Goal: Information Seeking & Learning: Learn about a topic

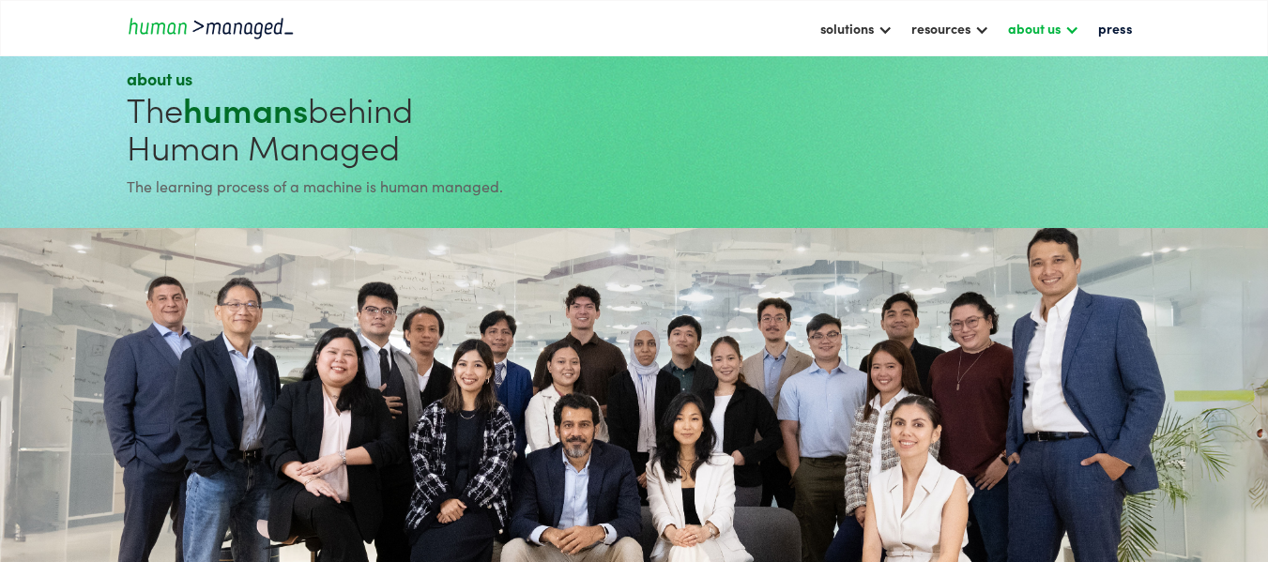
click at [1038, 29] on div "about us" at bounding box center [1034, 28] width 53 height 23
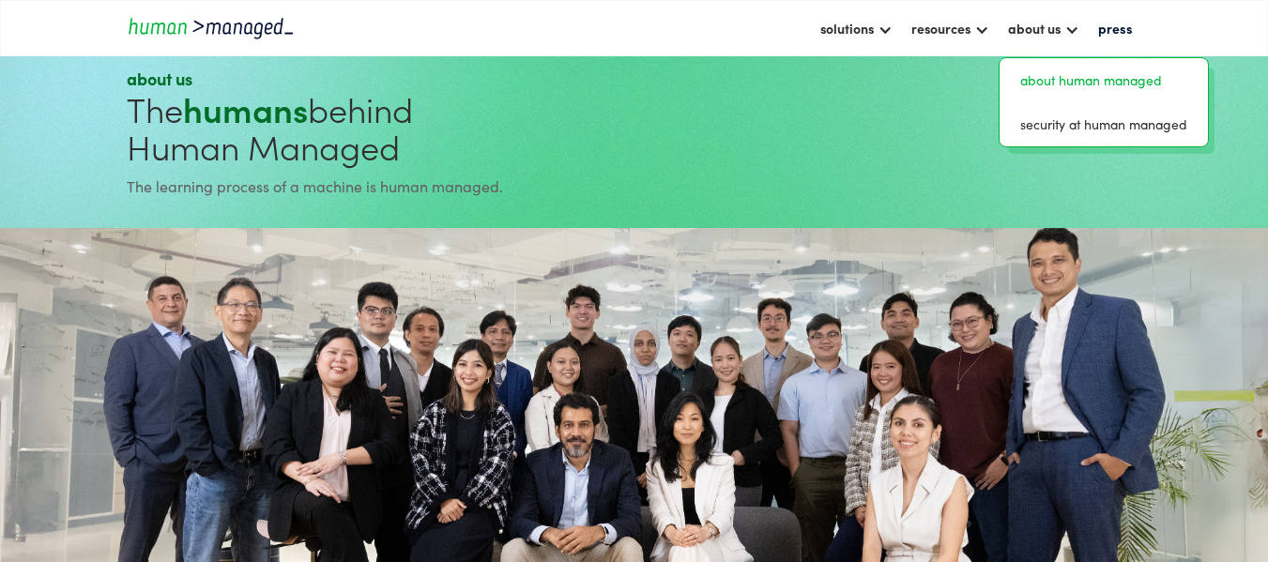
click at [1065, 83] on link "about human managed" at bounding box center [1103, 80] width 193 height 29
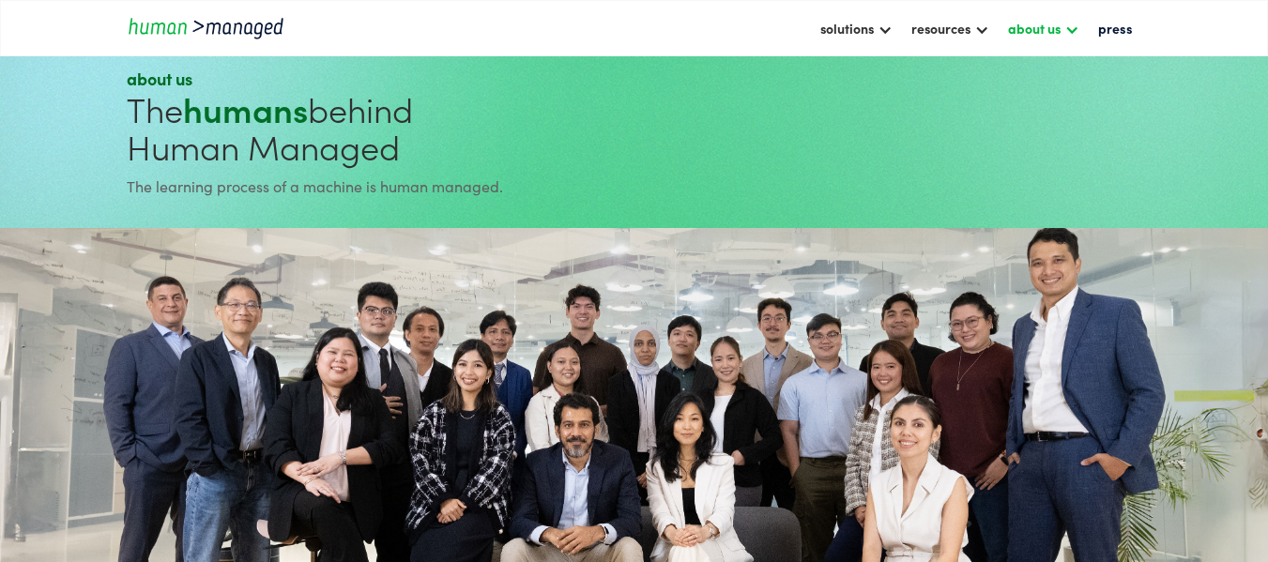
click at [1053, 29] on div "about us" at bounding box center [1034, 28] width 53 height 23
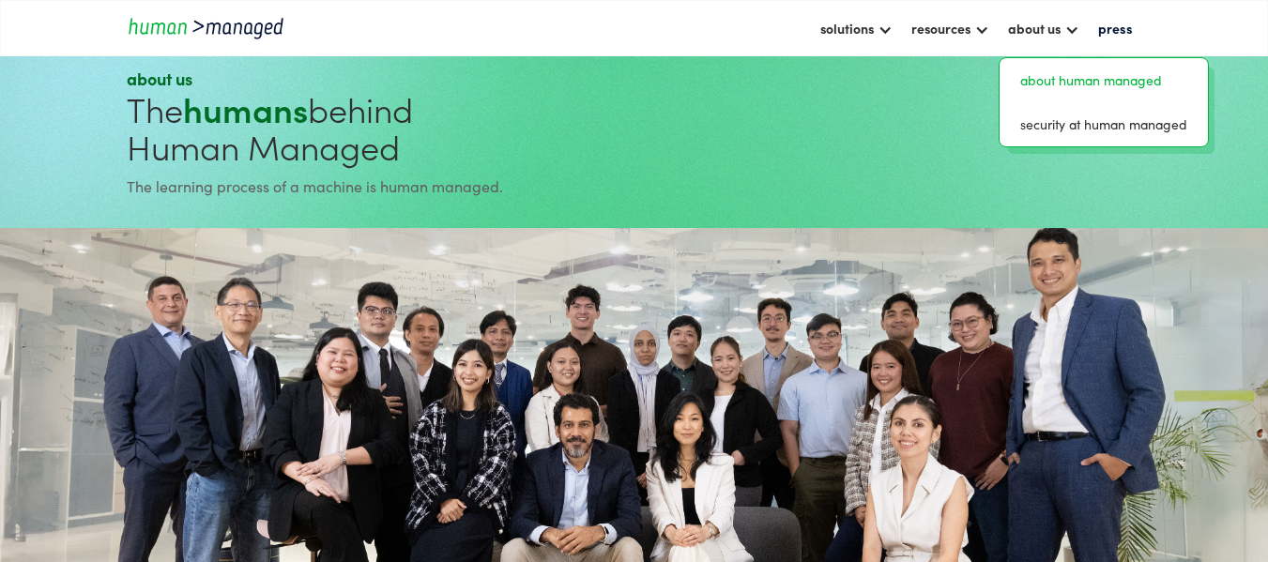
click at [1059, 77] on link "about human managed" at bounding box center [1103, 80] width 193 height 29
